Goal: Task Accomplishment & Management: Use online tool/utility

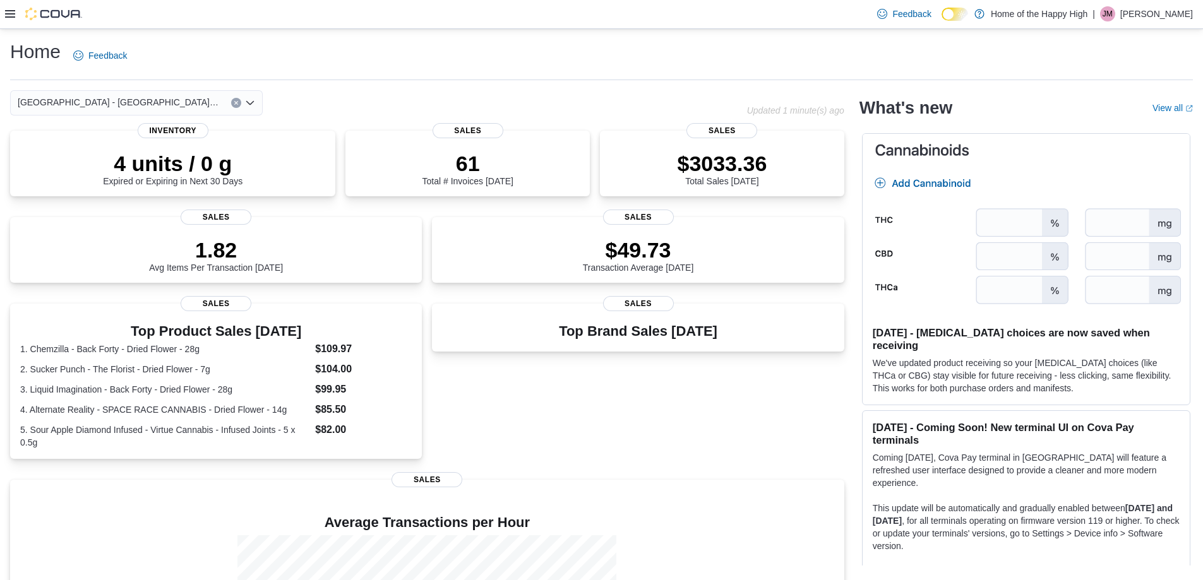
click at [8, 15] on icon at bounding box center [10, 14] width 10 height 8
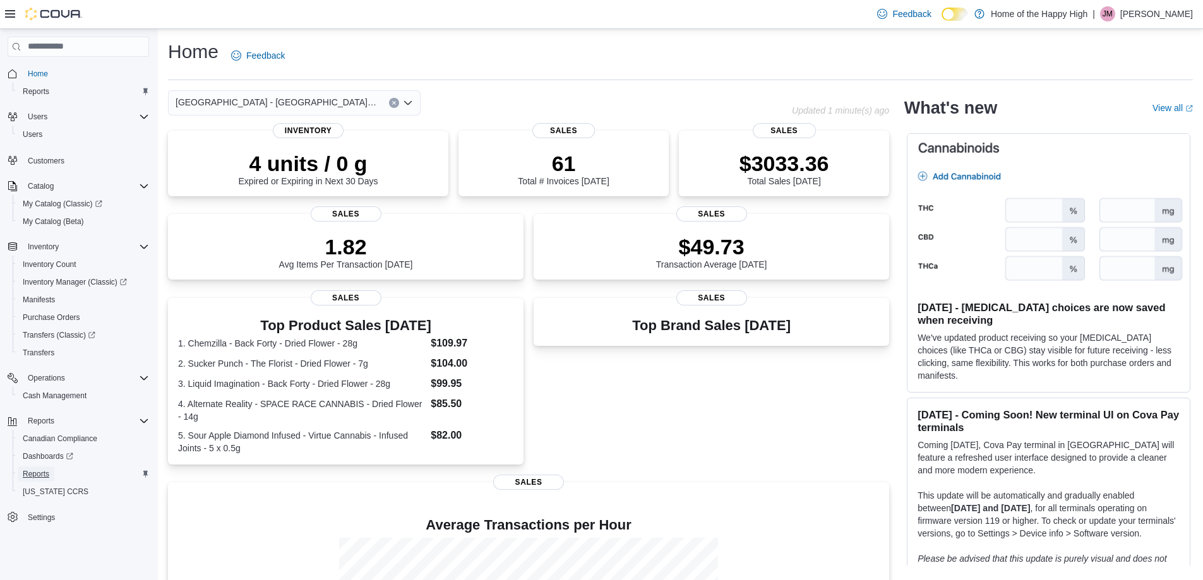
click at [40, 477] on span "Reports" at bounding box center [36, 474] width 27 height 10
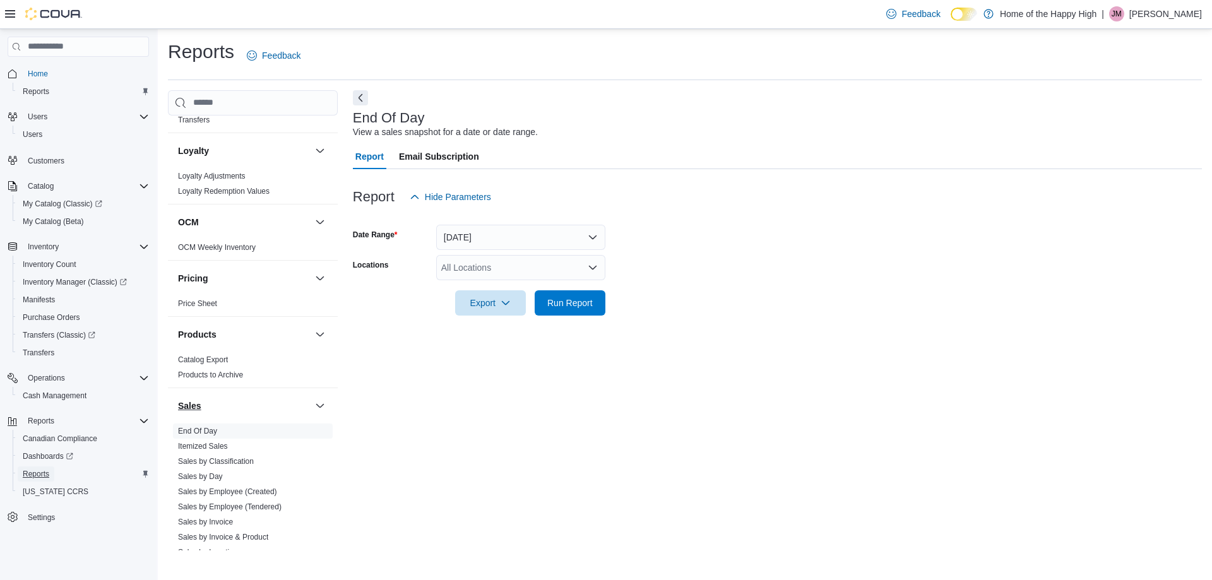
scroll to position [568, 0]
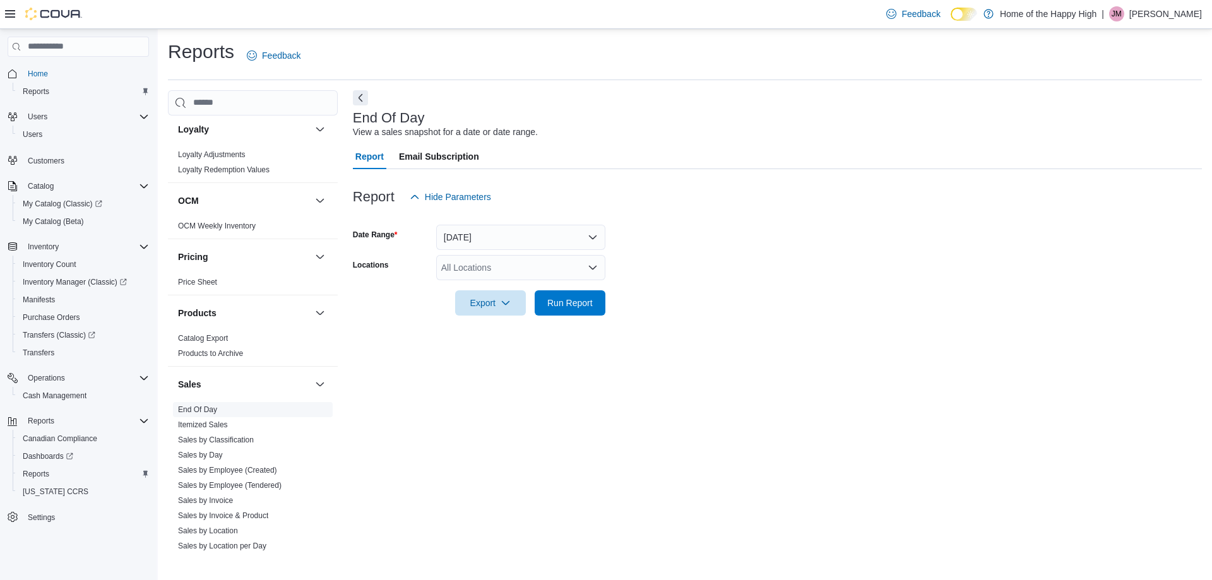
click at [213, 407] on link "End Of Day" at bounding box center [197, 409] width 39 height 9
click at [541, 240] on button "[DATE]" at bounding box center [520, 237] width 169 height 25
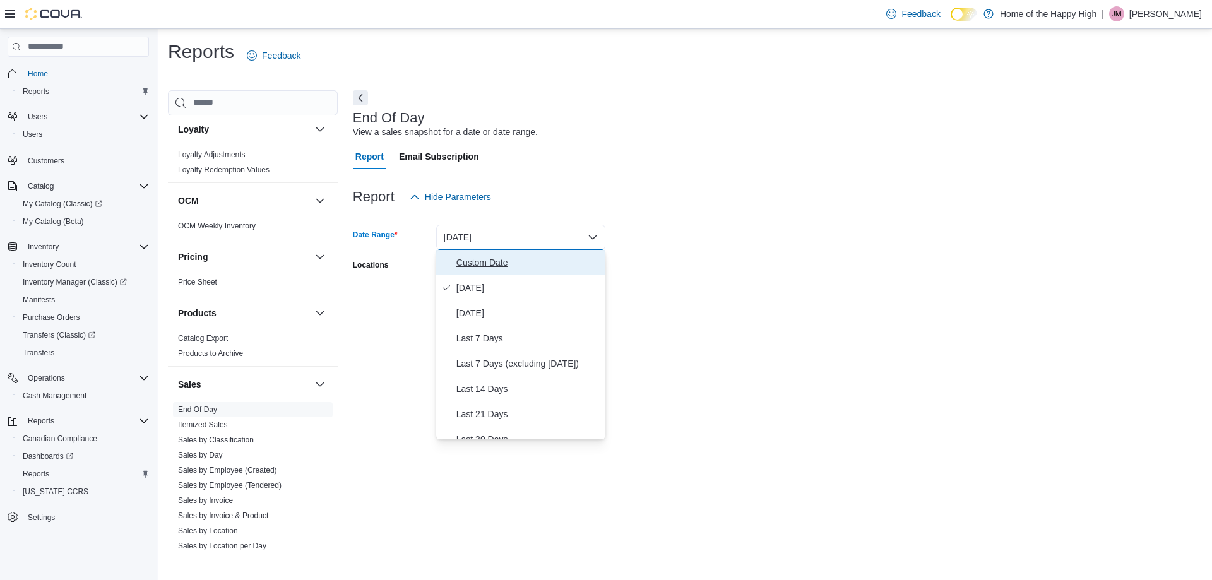
click at [515, 272] on button "Custom Date" at bounding box center [520, 262] width 169 height 25
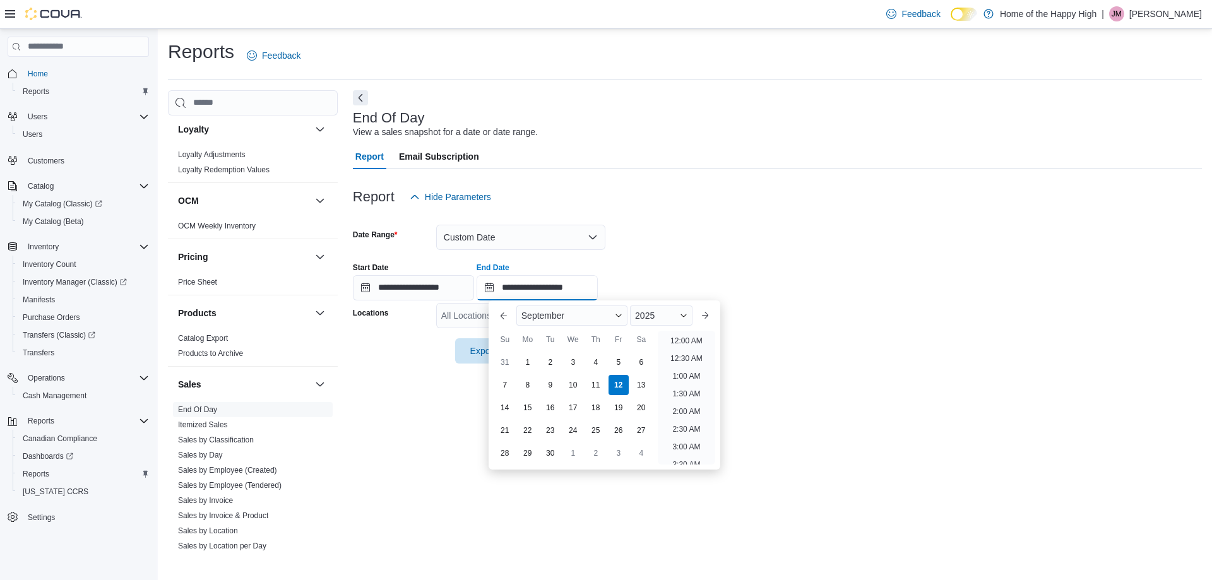
click at [574, 290] on input "**********" at bounding box center [537, 287] width 121 height 25
click at [685, 422] on li "7:00 PM" at bounding box center [686, 421] width 39 height 15
type input "**********"
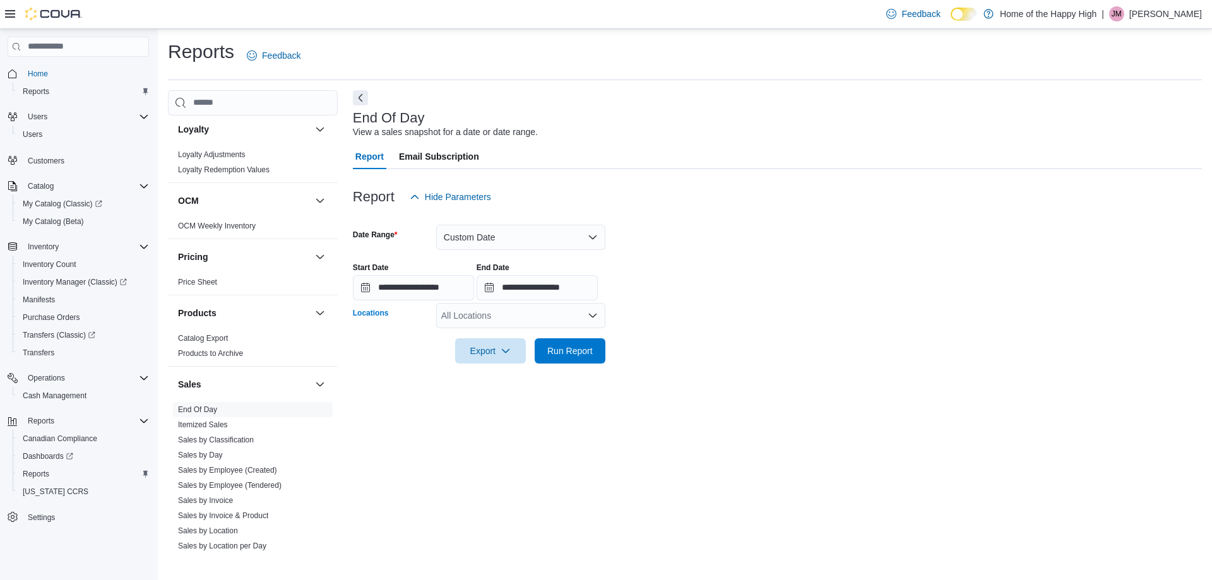
click at [573, 320] on div "All Locations" at bounding box center [520, 315] width 169 height 25
type input "***"
click at [571, 330] on button "[GEOGRAPHIC_DATA] - [GEOGRAPHIC_DATA] - Fire & Flower" at bounding box center [520, 337] width 169 height 18
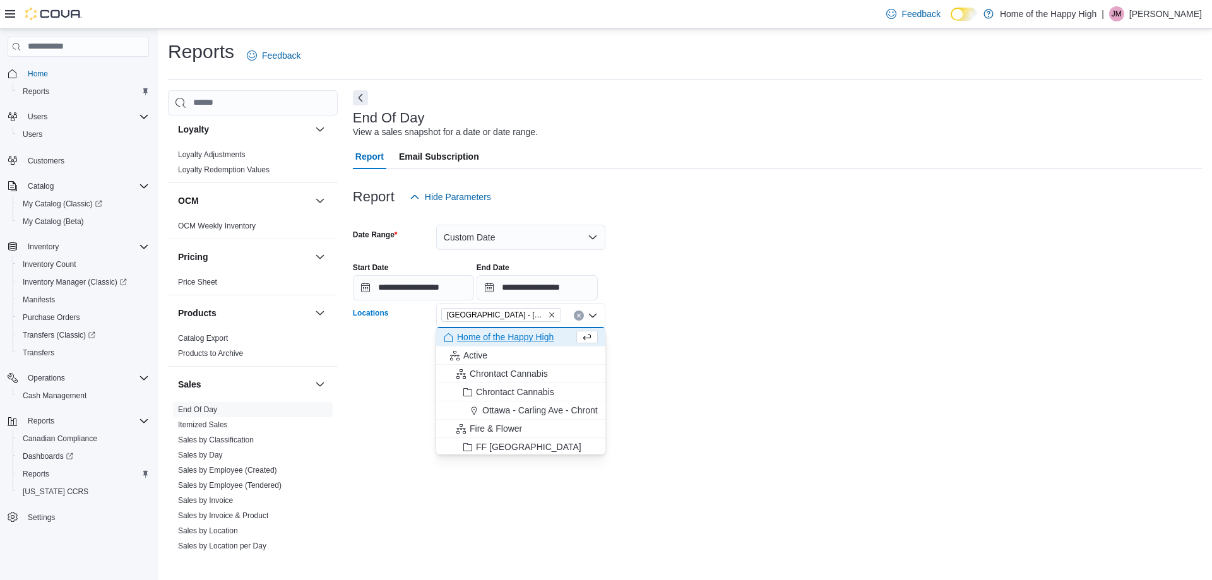
click at [657, 330] on div at bounding box center [777, 333] width 849 height 10
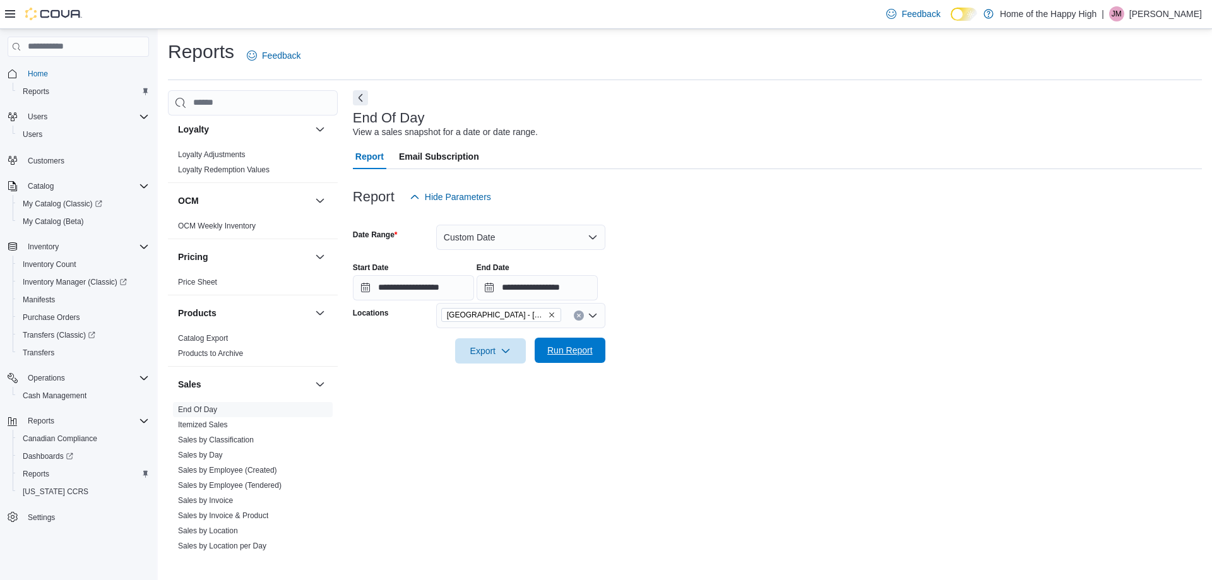
click at [601, 344] on button "Run Report" at bounding box center [570, 350] width 71 height 25
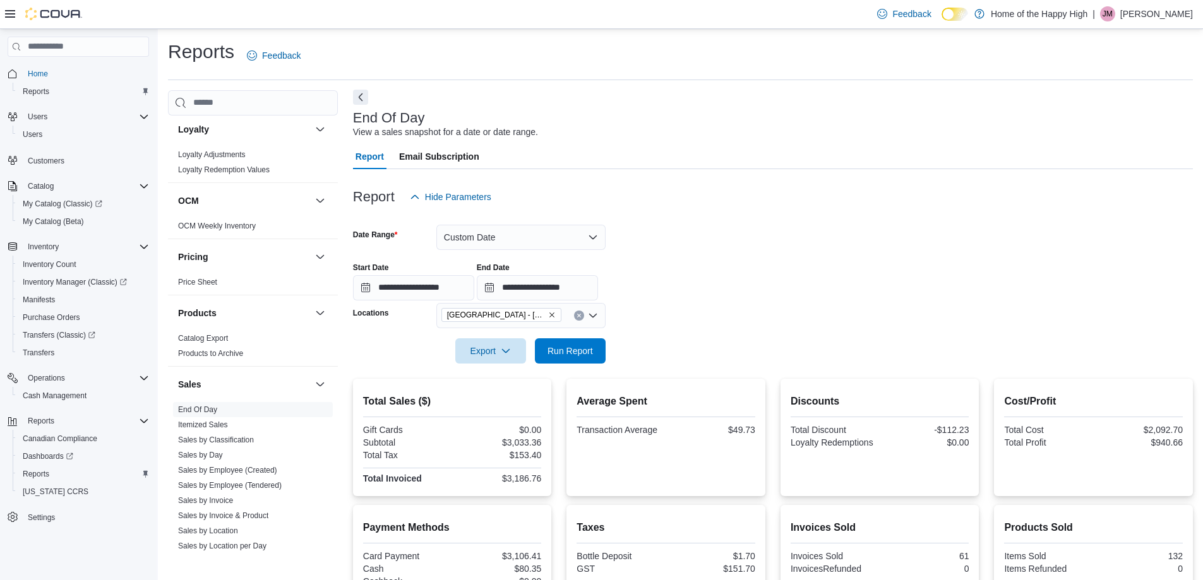
click at [364, 93] on button "Next" at bounding box center [360, 97] width 15 height 15
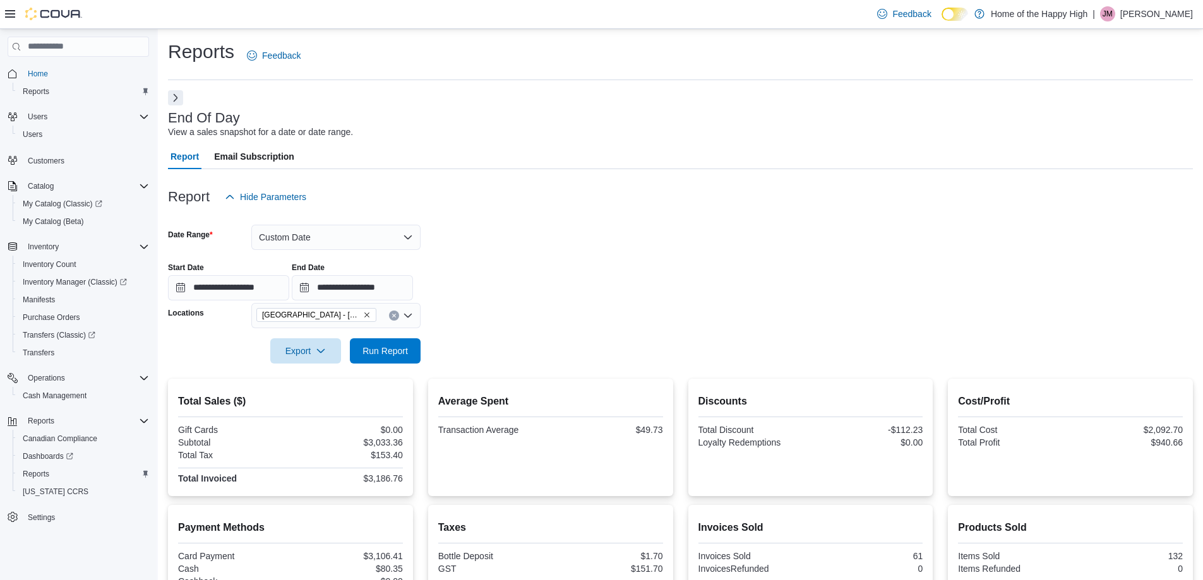
click at [9, 12] on icon at bounding box center [10, 14] width 10 height 10
